Goal: Transaction & Acquisition: Download file/media

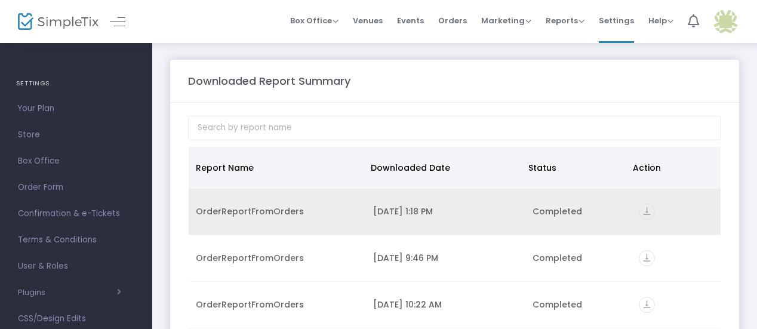
click at [649, 208] on icon "vertical_align_bottom" at bounding box center [647, 212] width 16 height 16
click at [648, 208] on icon "vertical_align_bottom" at bounding box center [647, 212] width 16 height 16
